Goal: Book appointment/travel/reservation

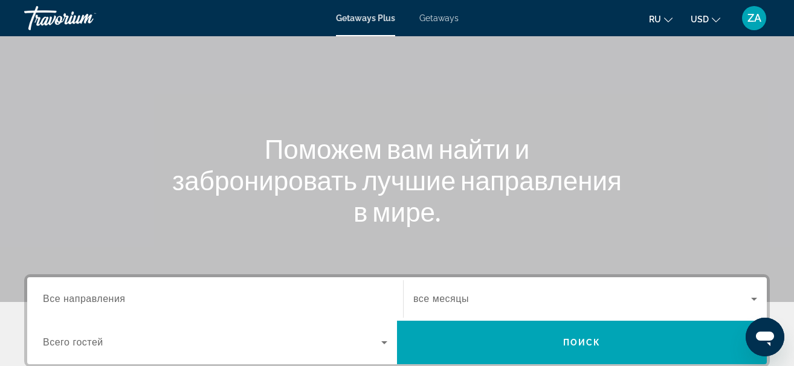
scroll to position [121, 0]
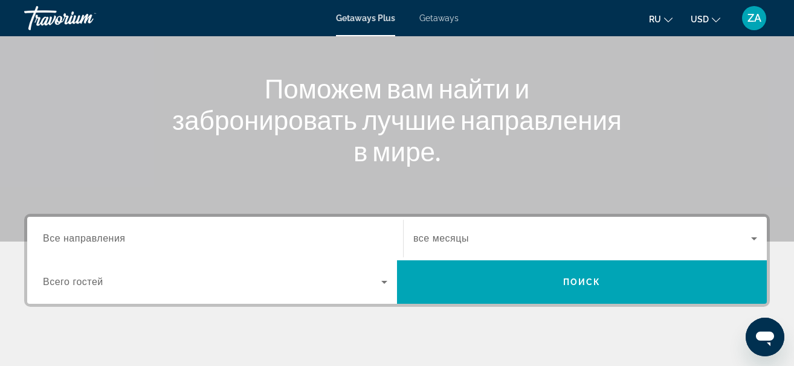
click at [156, 246] on div "Search widget" at bounding box center [215, 239] width 344 height 34
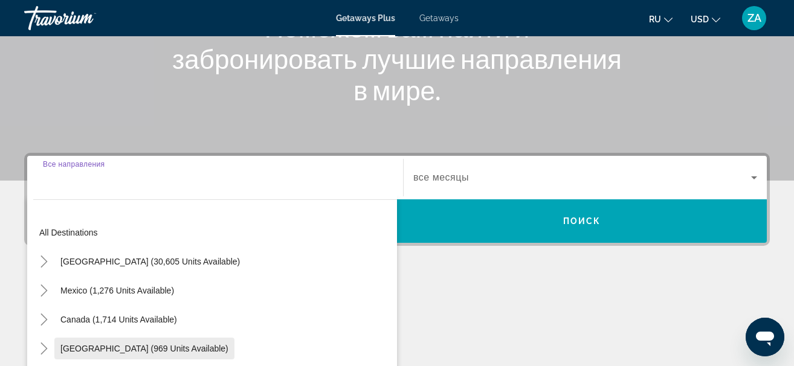
scroll to position [295, 0]
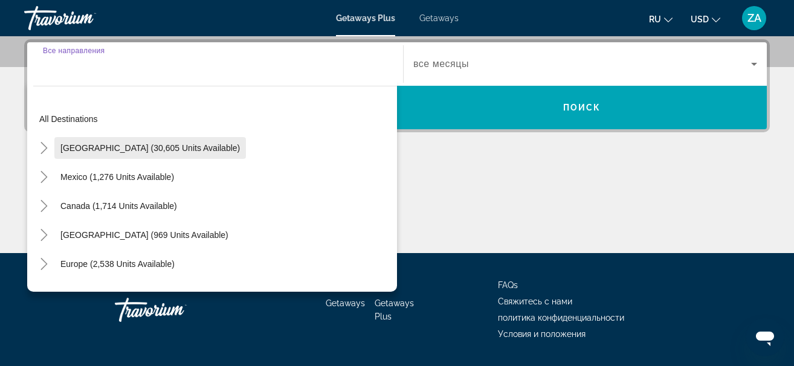
click at [185, 153] on span "Search widget" at bounding box center [150, 148] width 192 height 29
type input "**********"
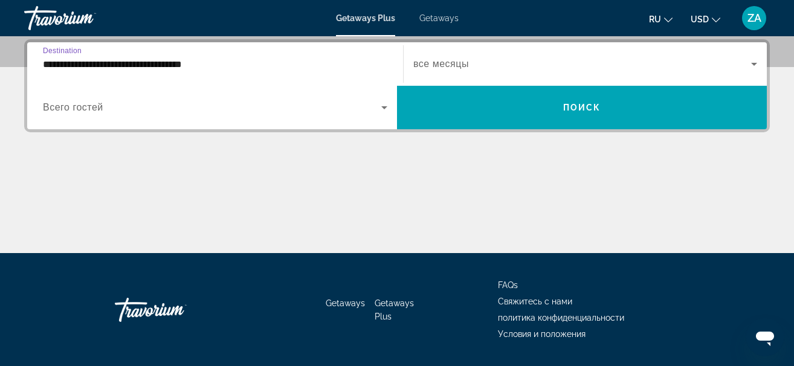
click at [433, 60] on span "все месяцы" at bounding box center [441, 64] width 56 height 10
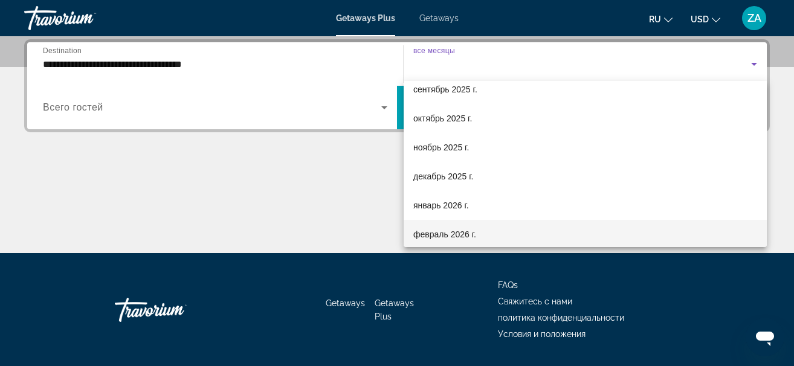
scroll to position [60, 0]
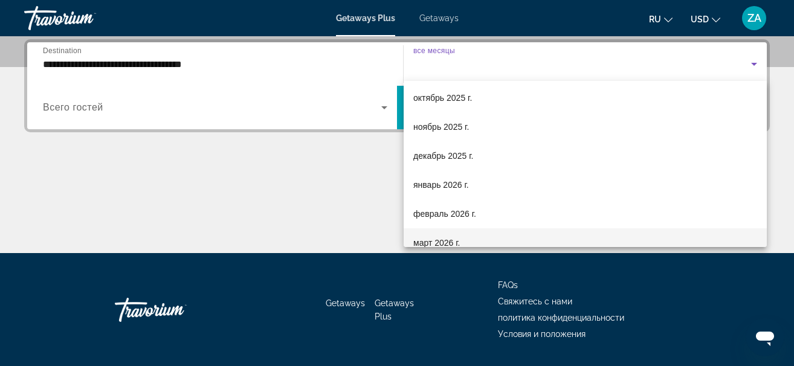
click at [494, 234] on mat-option "март 2026 г." at bounding box center [585, 242] width 363 height 29
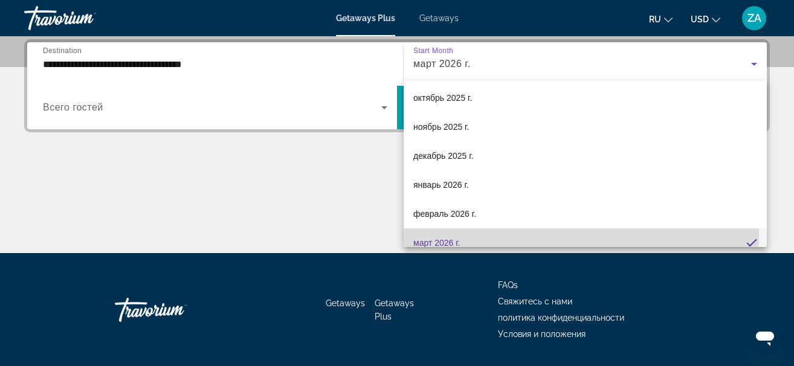
scroll to position [0, 0]
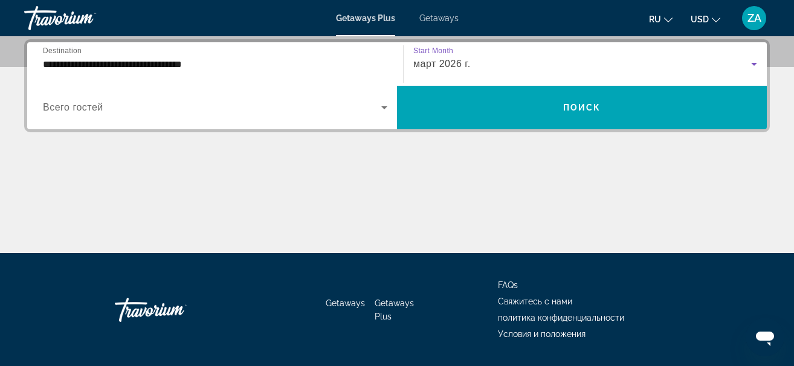
click at [137, 111] on span "Search widget" at bounding box center [212, 107] width 338 height 15
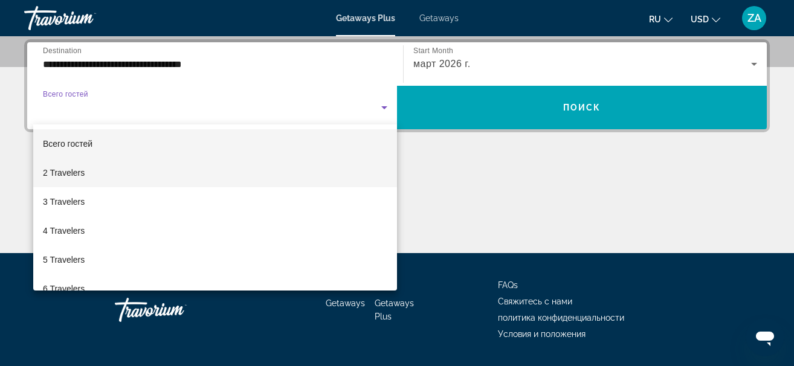
click at [123, 168] on mat-option "2 Travelers" at bounding box center [215, 172] width 364 height 29
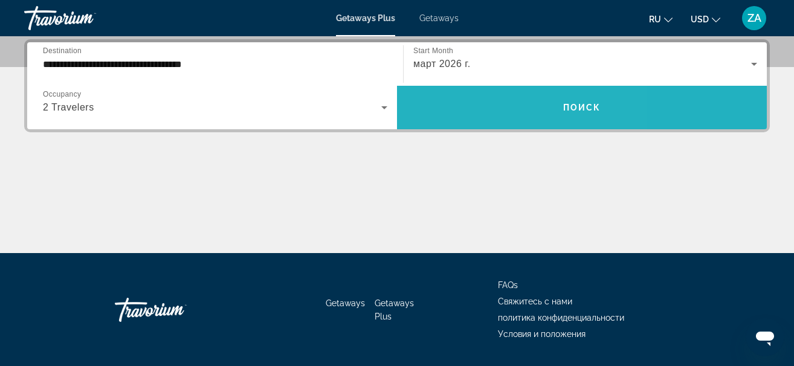
click at [477, 101] on span "Search widget" at bounding box center [582, 107] width 370 height 29
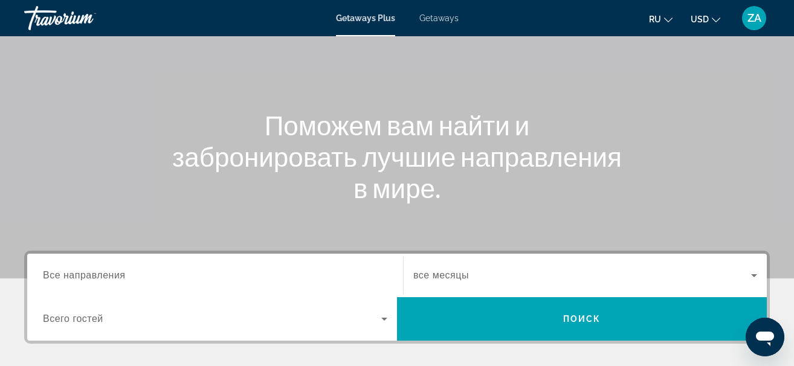
scroll to position [181, 0]
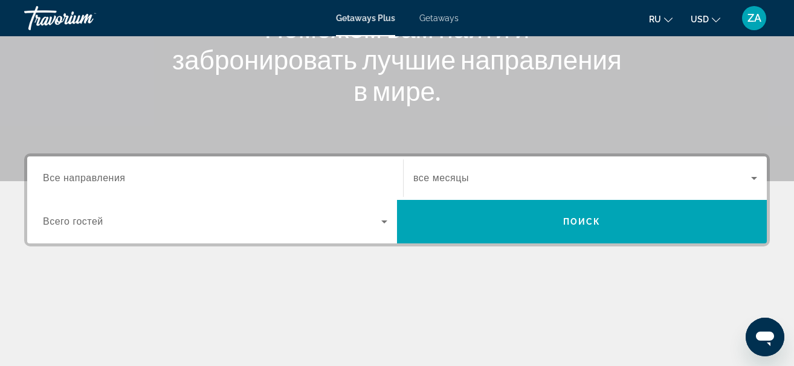
click at [206, 177] on input "Destination Все направления" at bounding box center [215, 179] width 344 height 15
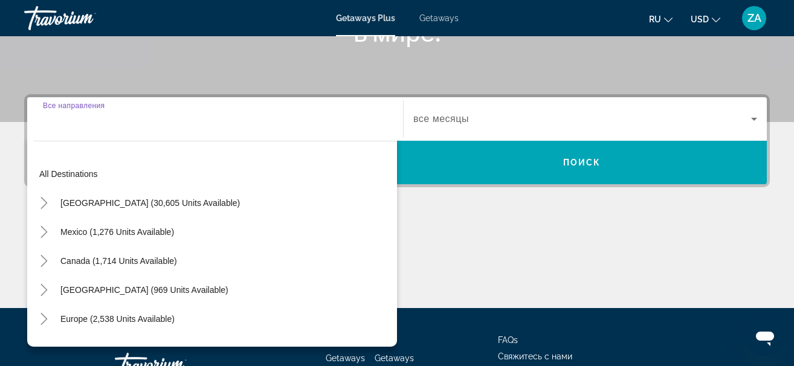
scroll to position [295, 0]
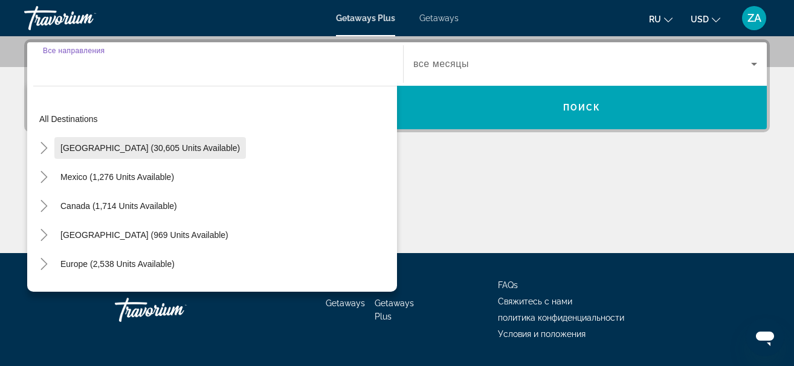
click at [173, 146] on span "[GEOGRAPHIC_DATA] (30,605 units available)" at bounding box center [149, 148] width 179 height 10
type input "**********"
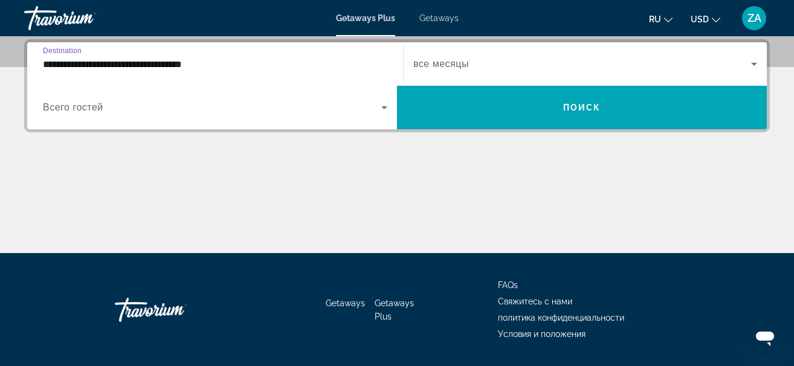
click at [471, 59] on span "Search widget" at bounding box center [582, 64] width 338 height 15
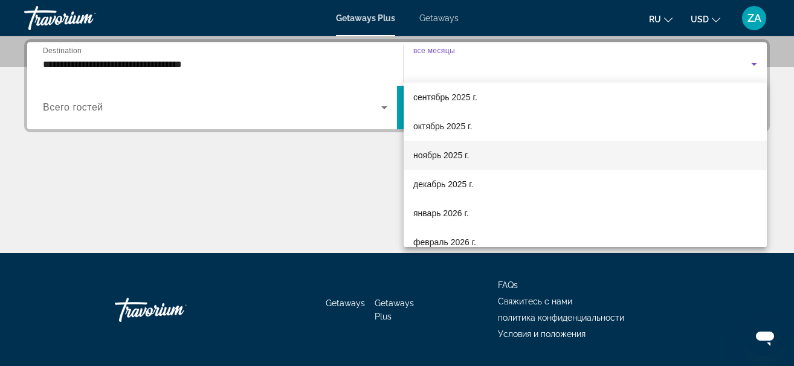
scroll to position [60, 0]
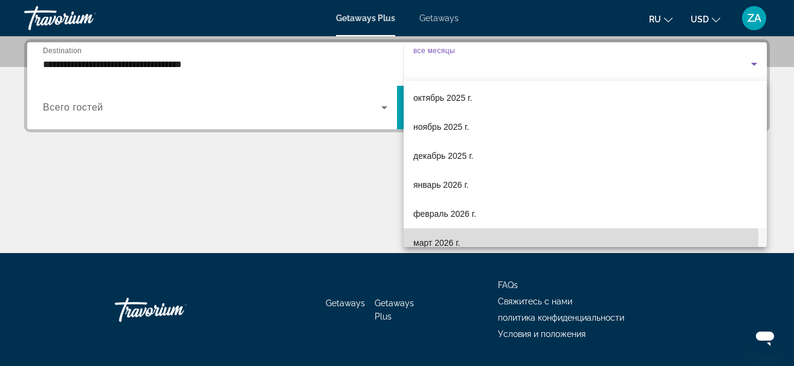
drag, startPoint x: 445, startPoint y: 239, endPoint x: 440, endPoint y: 230, distance: 10.3
click at [446, 239] on span "март 2026 г." at bounding box center [436, 243] width 47 height 15
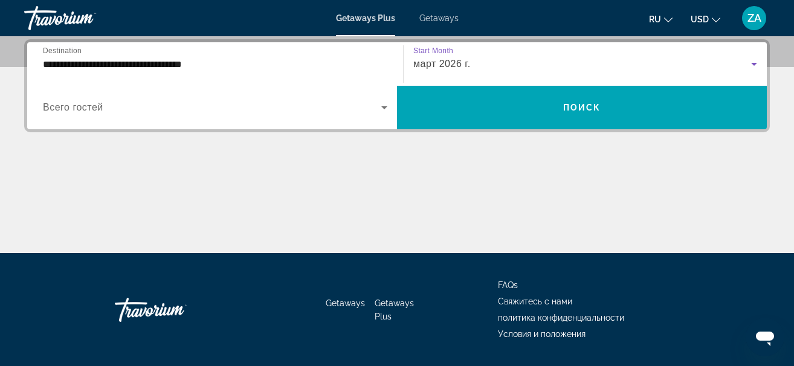
click at [211, 109] on span "Search widget" at bounding box center [212, 107] width 338 height 15
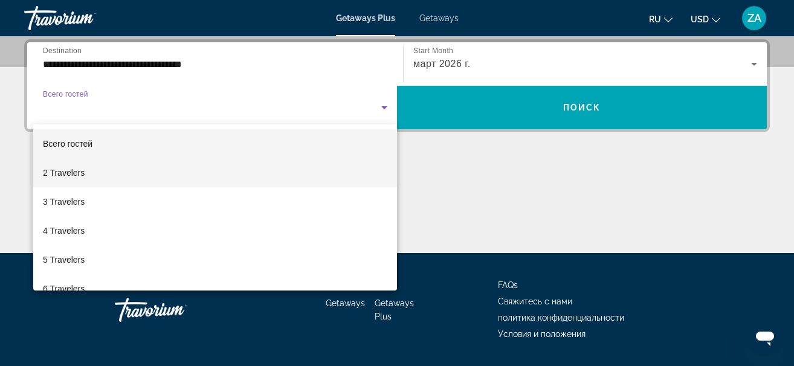
click at [223, 165] on mat-option "2 Travelers" at bounding box center [215, 172] width 364 height 29
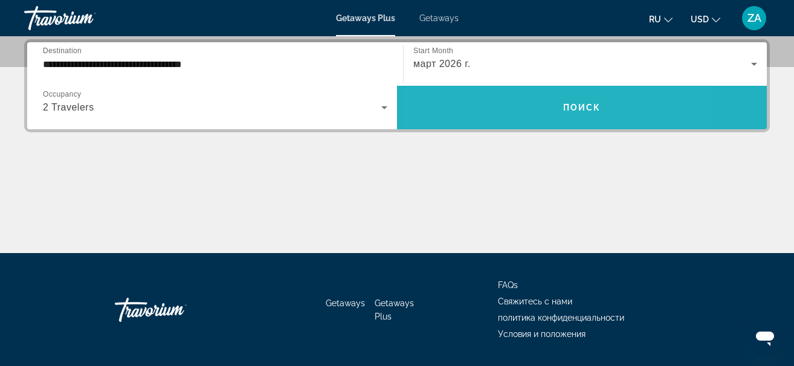
click at [509, 105] on span "Search widget" at bounding box center [582, 107] width 370 height 29
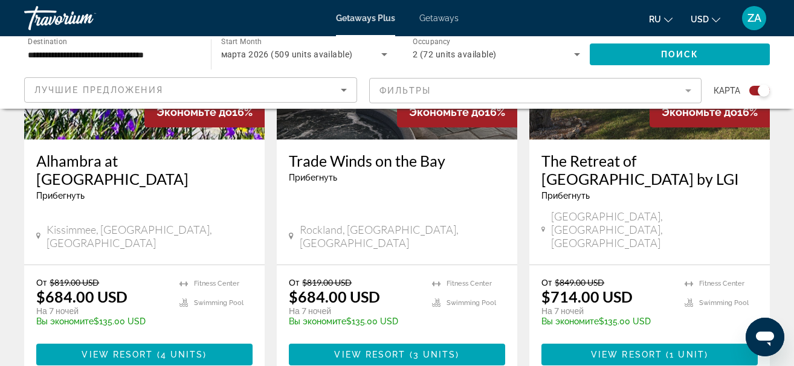
scroll to position [1933, 0]
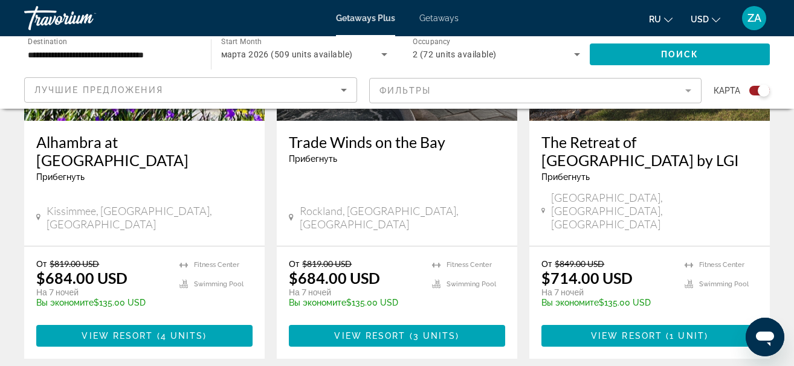
click at [117, 95] on div "Лучшие предложения" at bounding box center [187, 90] width 306 height 15
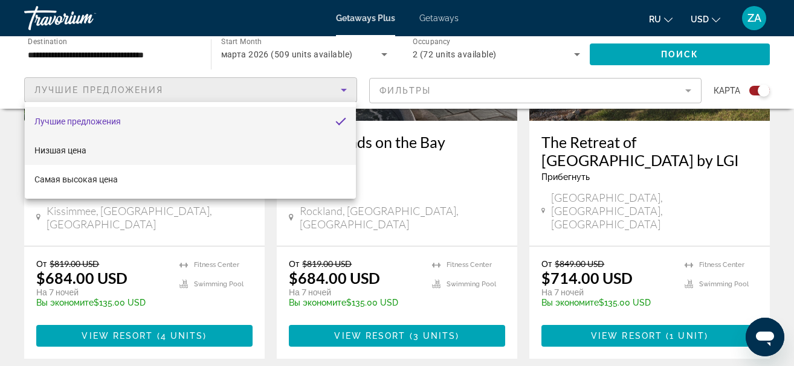
click at [129, 156] on mat-option "Низшая цена" at bounding box center [190, 150] width 331 height 29
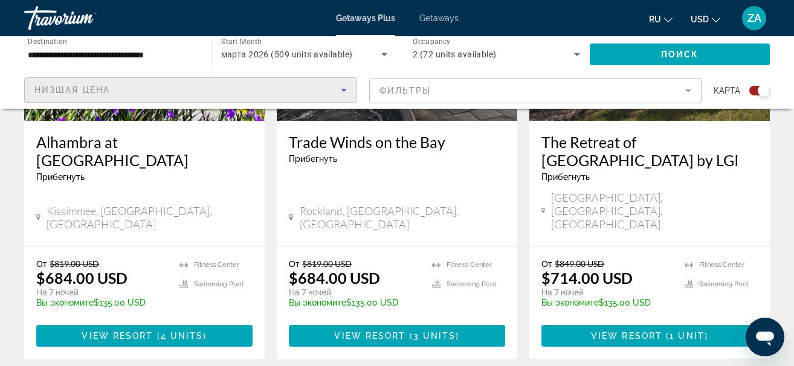
click at [433, 92] on mat-form-field "Фильтры" at bounding box center [535, 90] width 333 height 25
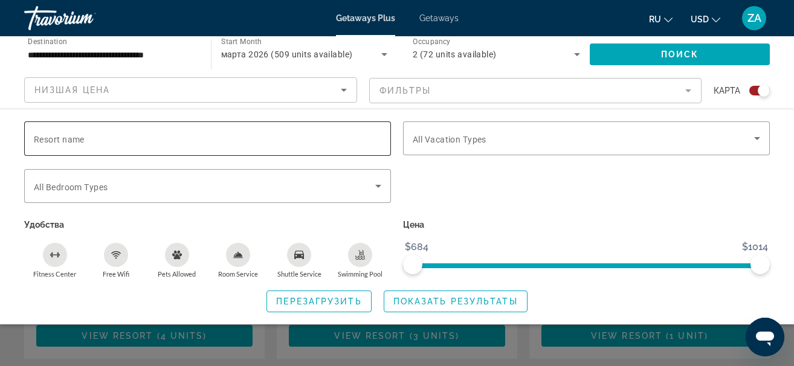
click at [292, 140] on input "Resort name" at bounding box center [207, 139] width 347 height 15
click at [422, 89] on mat-form-field "Фильтры" at bounding box center [535, 90] width 333 height 25
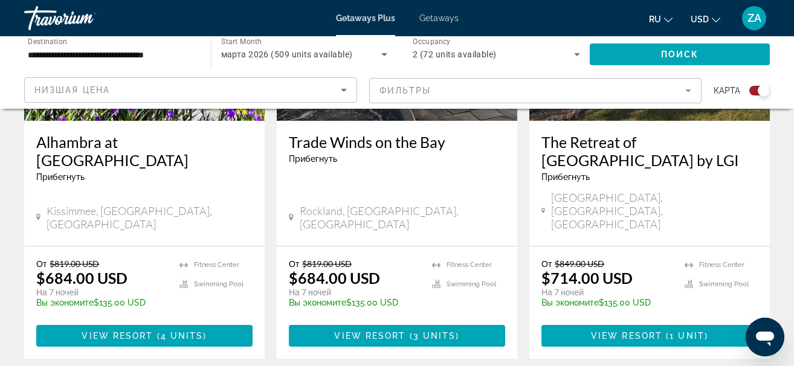
click at [422, 89] on mat-form-field "Фильтры" at bounding box center [535, 90] width 333 height 25
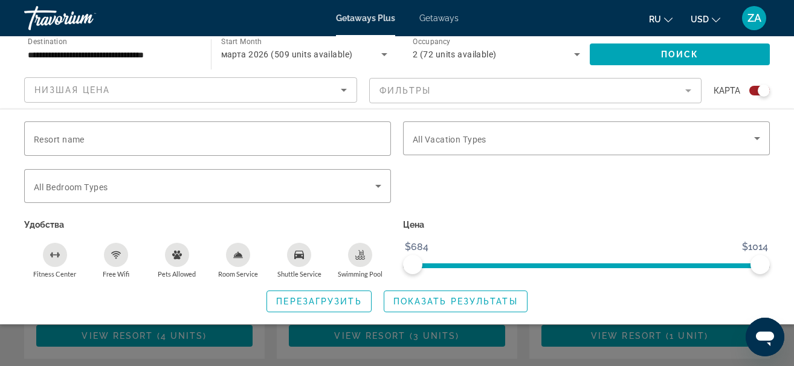
click at [422, 89] on mat-form-field "Фильтры" at bounding box center [535, 90] width 333 height 25
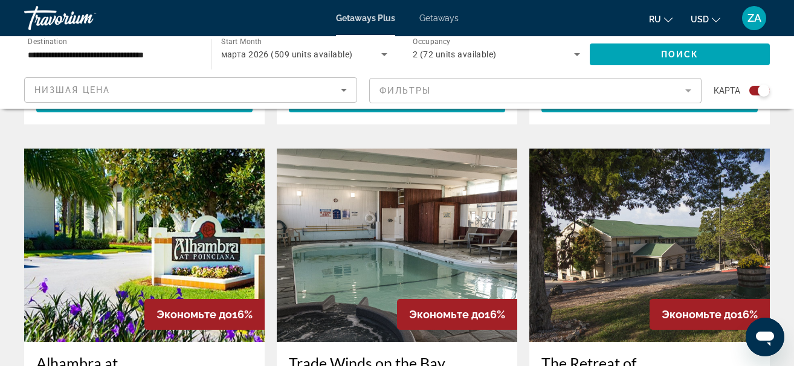
scroll to position [1692, 0]
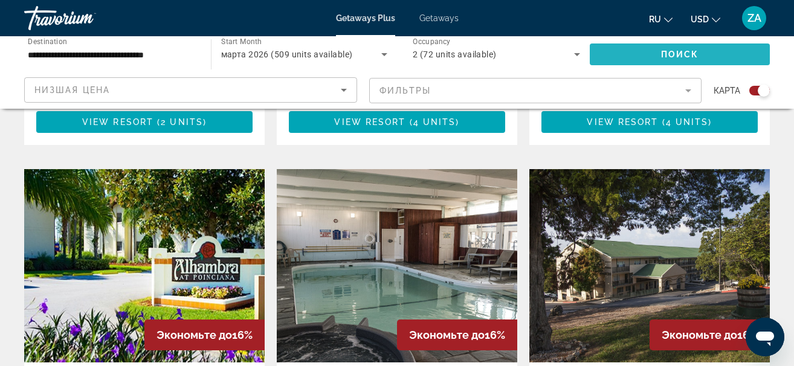
click at [733, 57] on span "Search widget" at bounding box center [680, 54] width 181 height 29
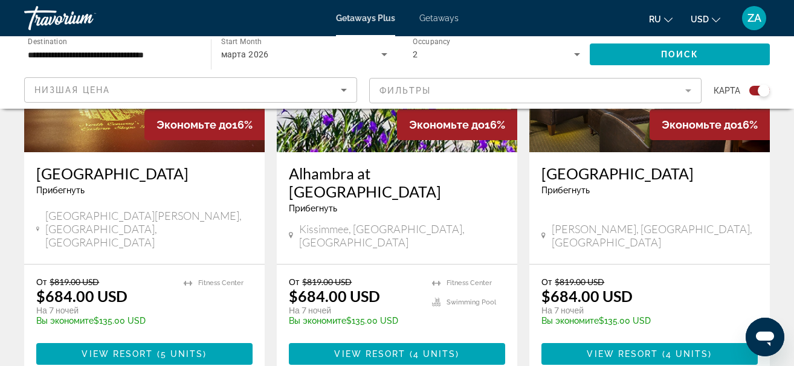
scroll to position [1994, 0]
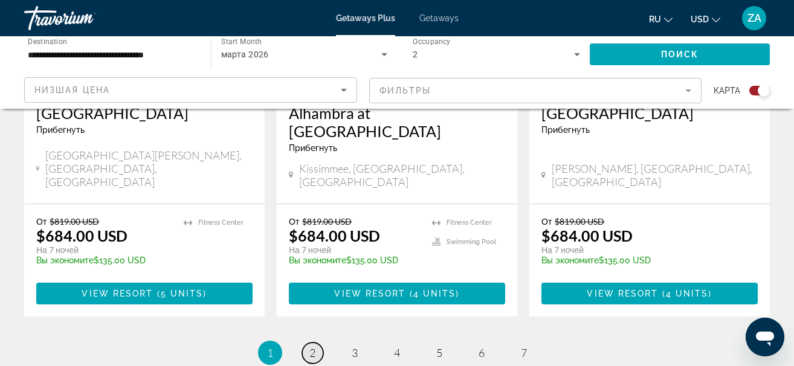
click at [318, 343] on link "page 2" at bounding box center [312, 353] width 21 height 21
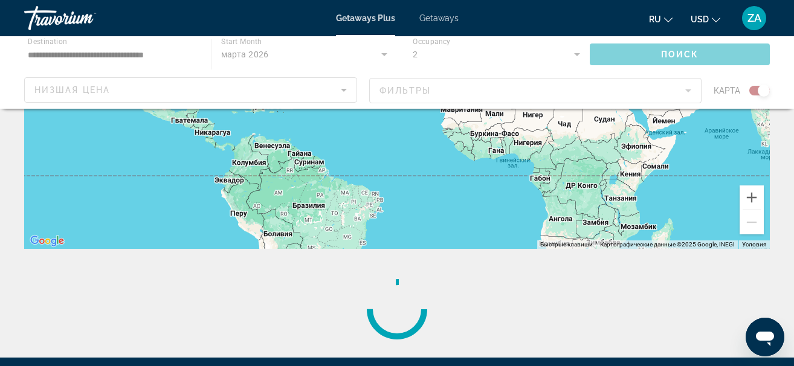
scroll to position [374, 0]
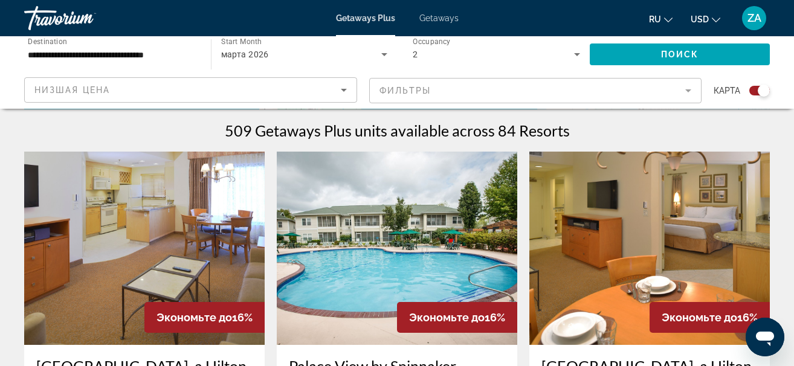
click at [763, 89] on div "Search widget" at bounding box center [764, 91] width 12 height 12
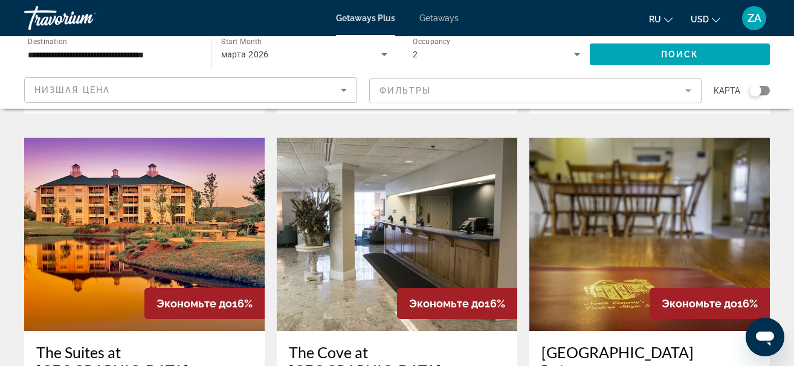
scroll to position [1088, 0]
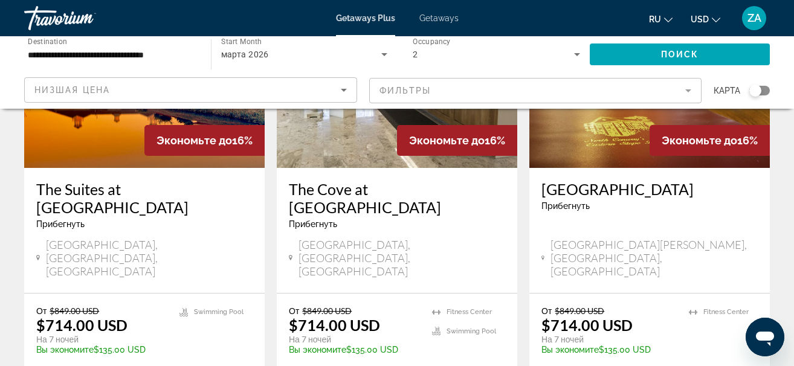
click at [146, 56] on input "**********" at bounding box center [111, 55] width 167 height 15
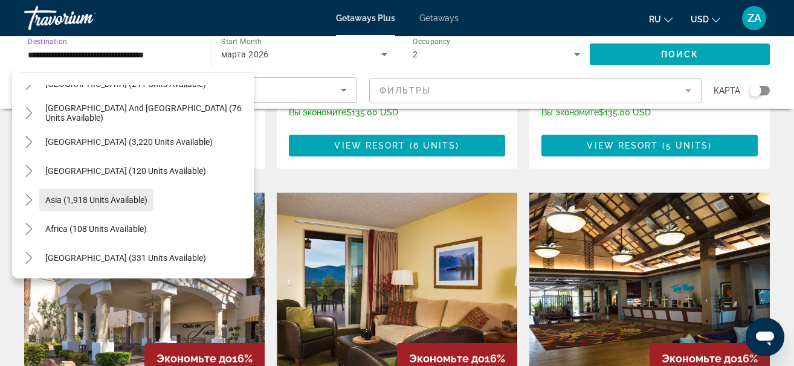
scroll to position [1329, 0]
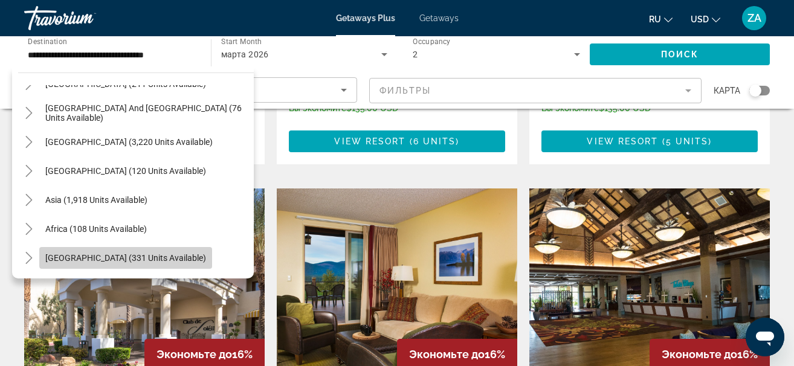
click at [135, 256] on span "[GEOGRAPHIC_DATA] (331 units available)" at bounding box center [125, 258] width 161 height 10
type input "**********"
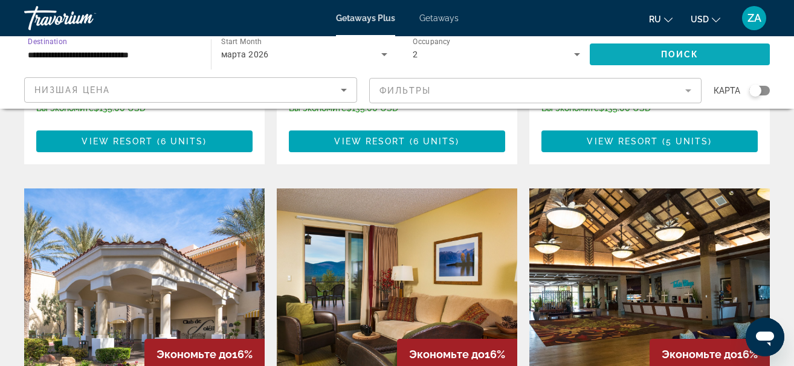
click at [651, 56] on span "Search widget" at bounding box center [680, 54] width 181 height 29
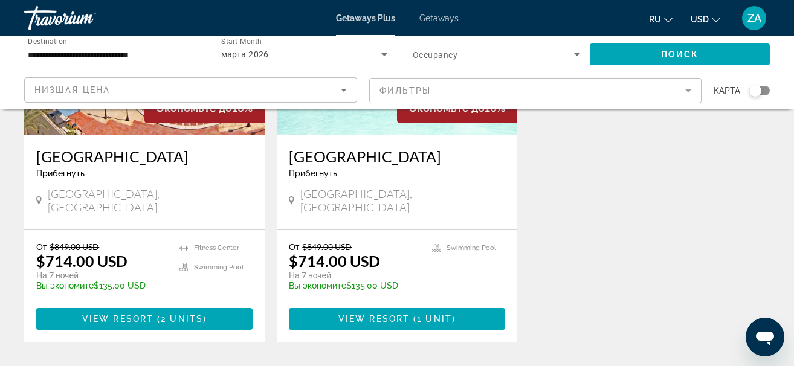
scroll to position [181, 0]
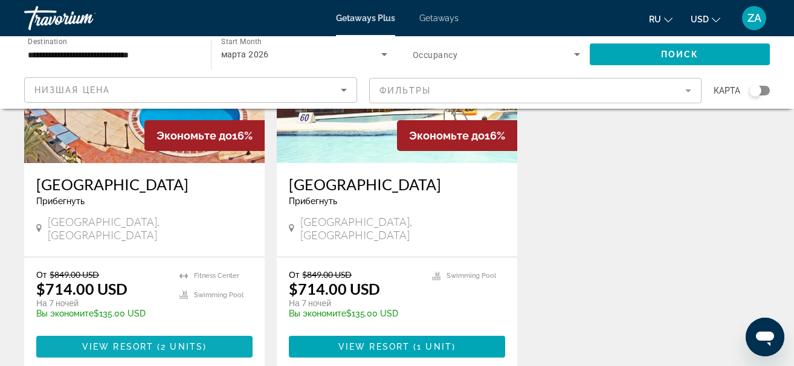
drag, startPoint x: 151, startPoint y: 320, endPoint x: 143, endPoint y: 327, distance: 10.3
click at [143, 332] on span "Main content" at bounding box center [144, 346] width 216 height 29
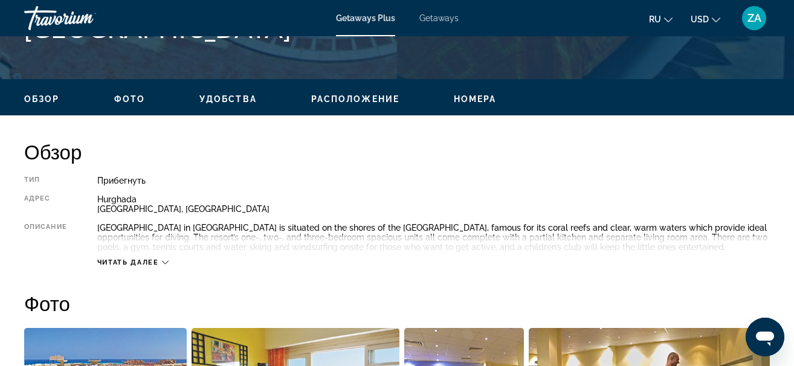
scroll to position [544, 0]
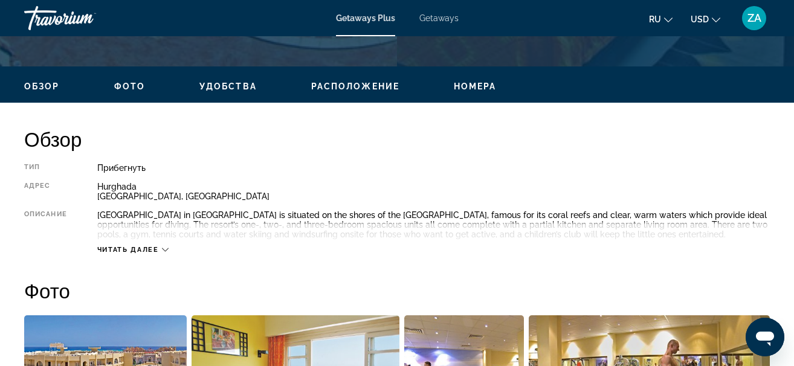
click at [132, 248] on span "Читать далее" at bounding box center [128, 250] width 62 height 8
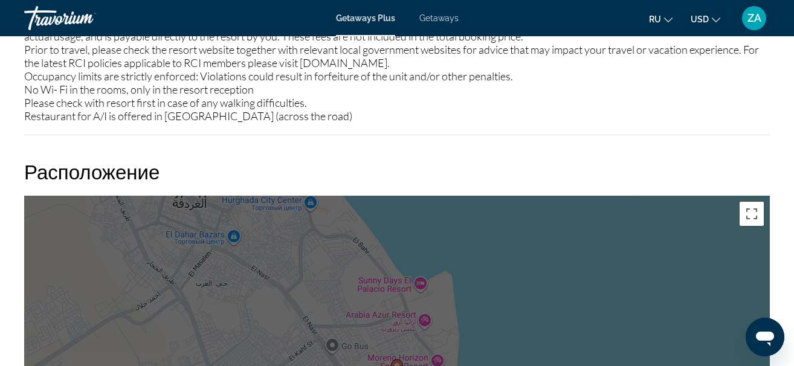
scroll to position [1571, 0]
